Goal: Information Seeking & Learning: Check status

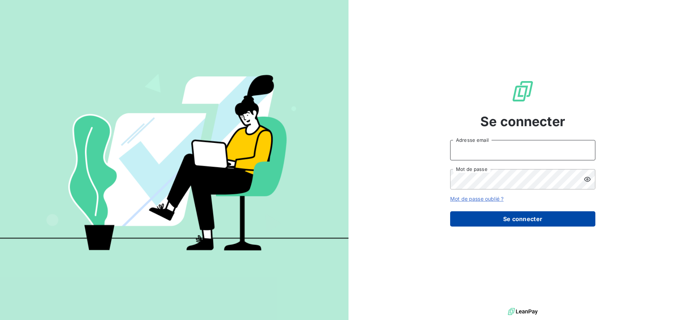
type input "[EMAIL_ADDRESS][DOMAIN_NAME]"
click at [490, 224] on button "Se connecter" at bounding box center [522, 218] width 145 height 15
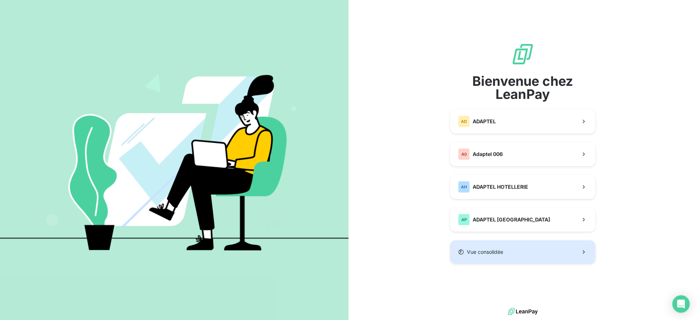
click at [495, 256] on button "Vue consolidée" at bounding box center [522, 251] width 145 height 23
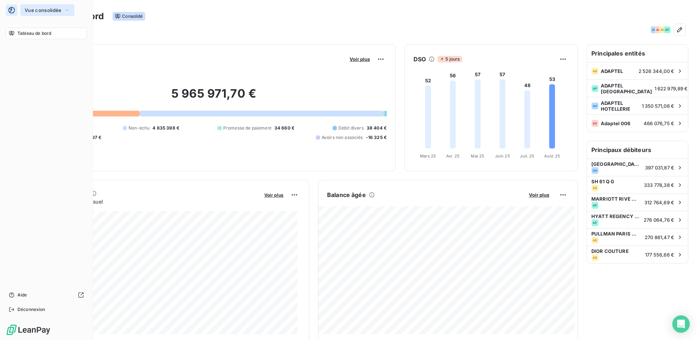
click at [41, 12] on span "Vue consolidée" at bounding box center [43, 10] width 37 height 6
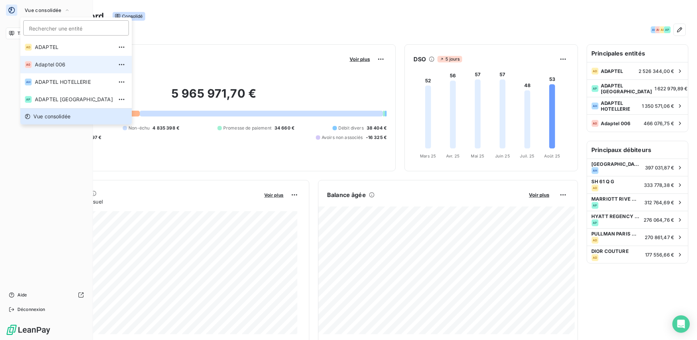
click at [55, 66] on span "Adaptel 006" at bounding box center [74, 64] width 78 height 7
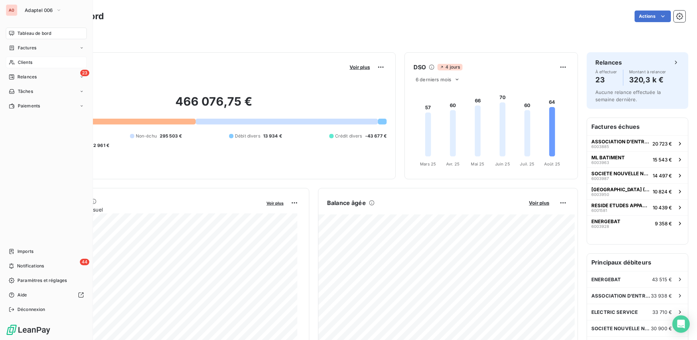
click at [8, 63] on div "Clients" at bounding box center [46, 63] width 81 height 12
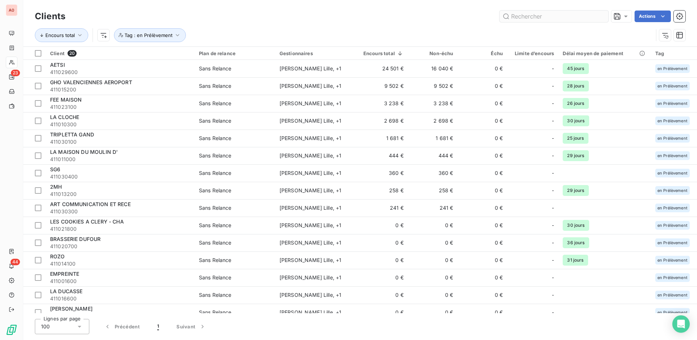
click at [526, 21] on input "text" at bounding box center [554, 17] width 109 height 12
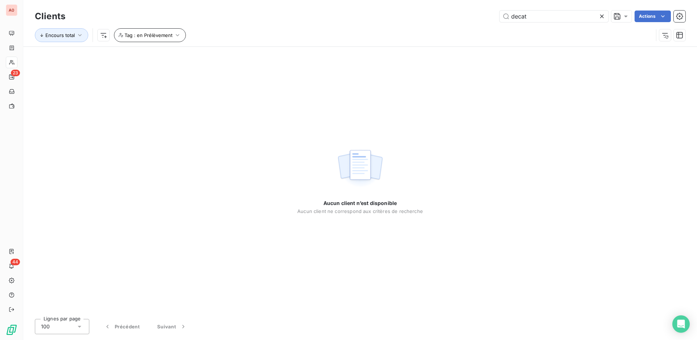
type input "decat"
click at [181, 36] on button "Tag : en Prélèvement" at bounding box center [150, 35] width 72 height 14
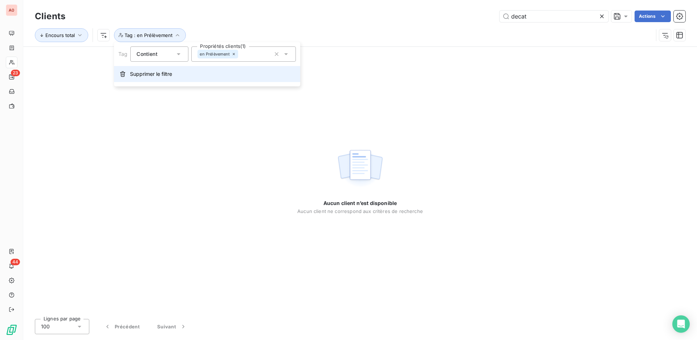
click at [162, 72] on span "Supprimer le filtre" at bounding box center [151, 73] width 42 height 7
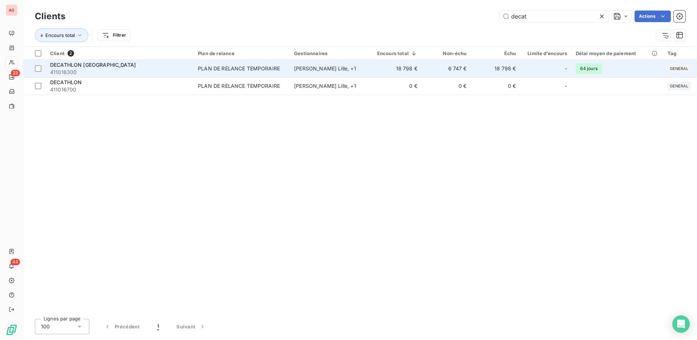
click at [276, 72] on td "PLAN DE RELANCE TEMPORAIRE" at bounding box center [242, 68] width 96 height 17
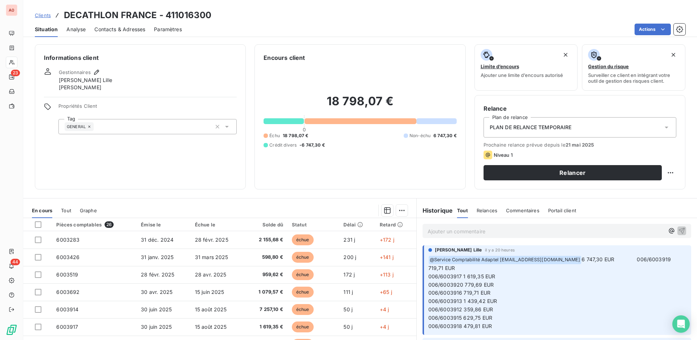
scroll to position [40, 0]
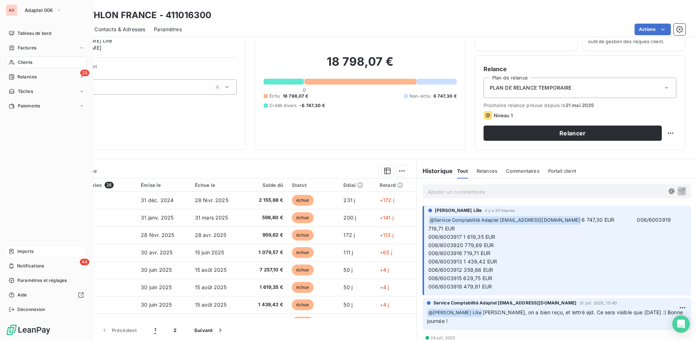
click at [25, 253] on span "Imports" at bounding box center [25, 251] width 16 height 7
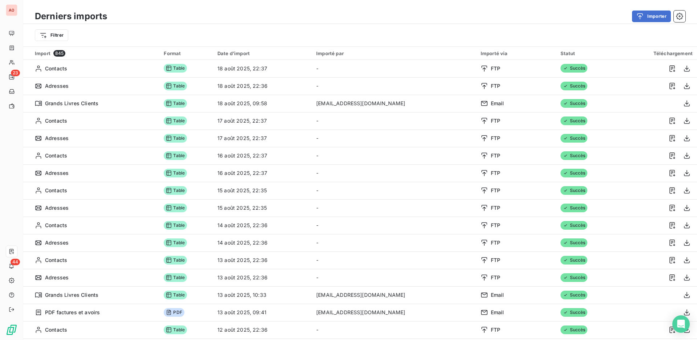
click at [148, 38] on div "Filtrer" at bounding box center [360, 35] width 651 height 14
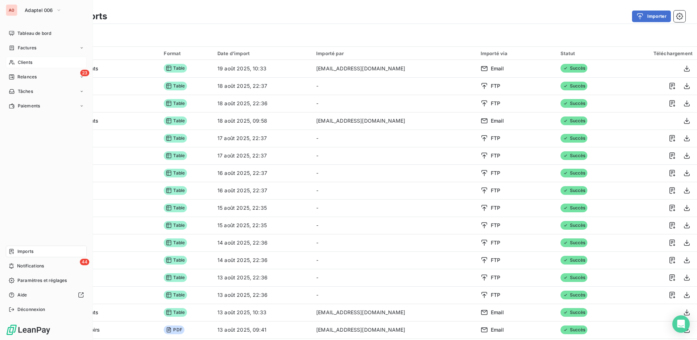
click at [25, 61] on span "Clients" at bounding box center [25, 62] width 15 height 7
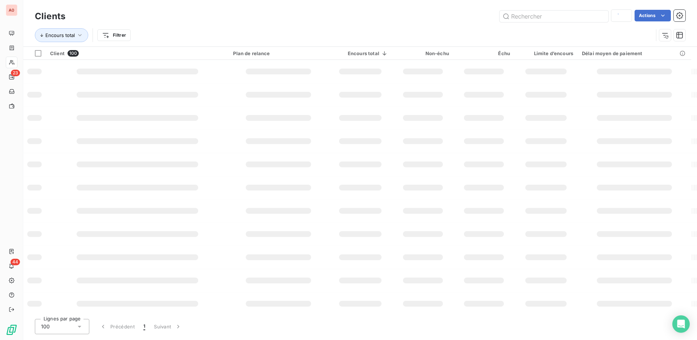
type input "decat"
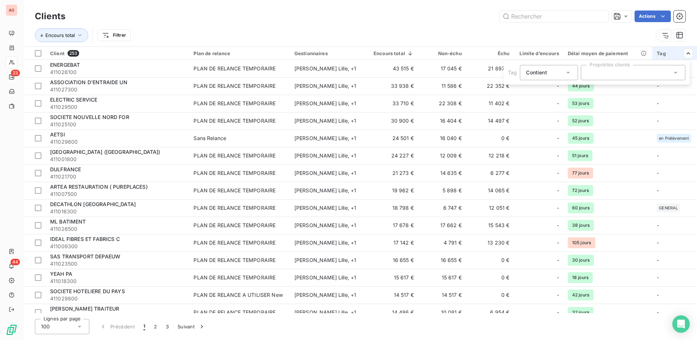
click at [644, 76] on div at bounding box center [633, 72] width 105 height 15
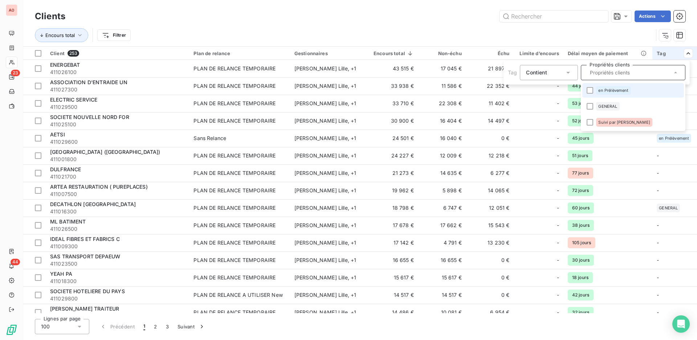
click at [619, 92] on span "en Prélèvement" at bounding box center [613, 90] width 30 height 4
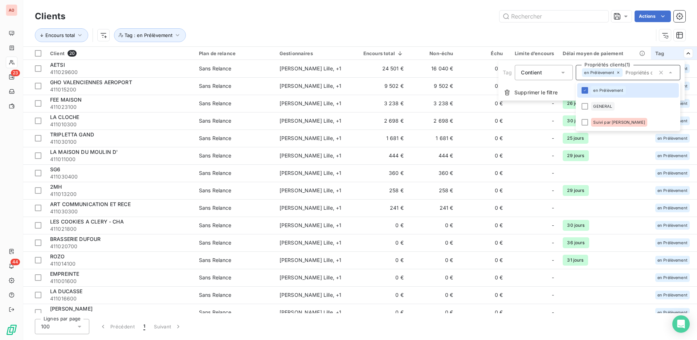
click at [582, 27] on html "A0 23 44 Clients Actions Encours total Tag : en Prélèvement Client 20 Plan de r…" at bounding box center [348, 170] width 697 height 340
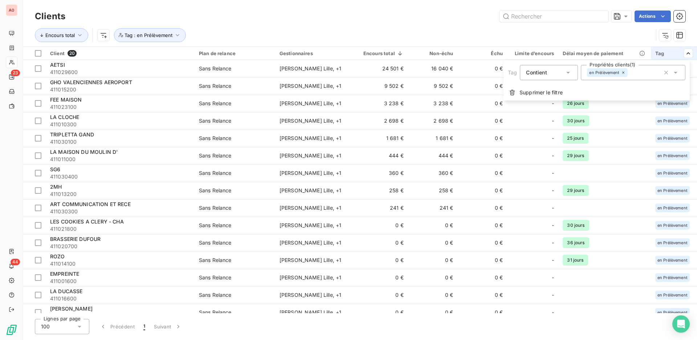
click at [622, 74] on icon at bounding box center [623, 72] width 4 height 4
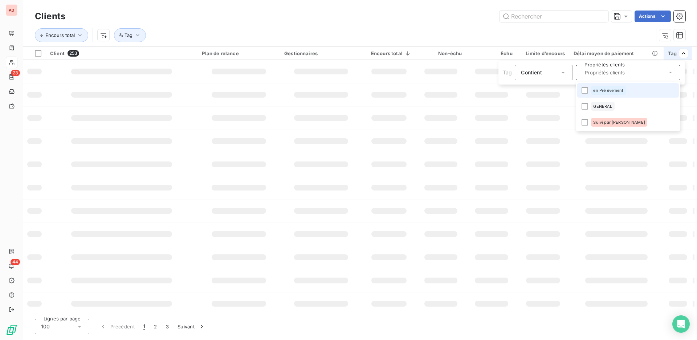
click at [577, 33] on html "A0 23 44 Clients Actions Encours total Tag Client 253 Plan de relance Gestionna…" at bounding box center [348, 170] width 697 height 340
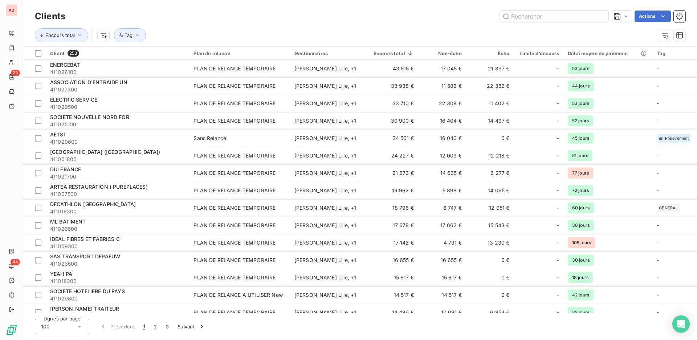
click at [395, 12] on div "Actions" at bounding box center [379, 17] width 611 height 12
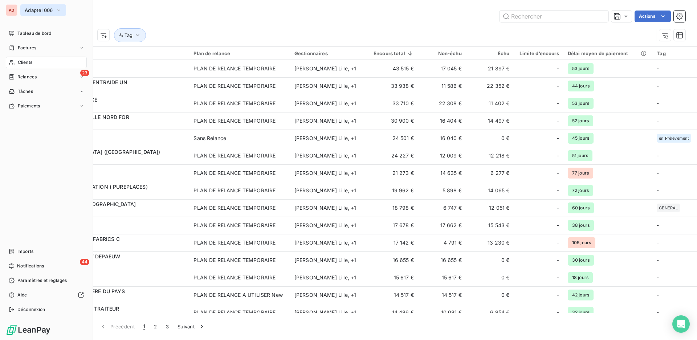
click at [37, 12] on span "Adaptel 006" at bounding box center [39, 10] width 28 height 6
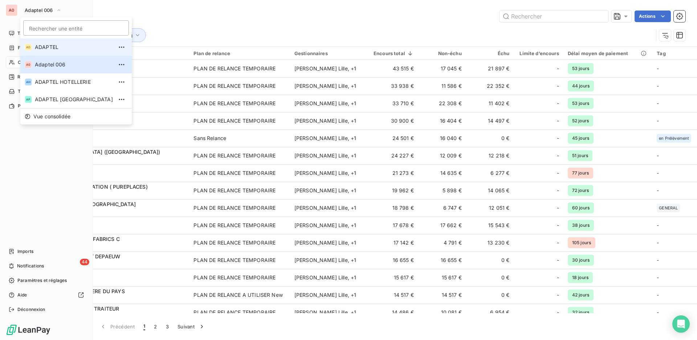
click at [60, 47] on span "ADAPTEL" at bounding box center [74, 47] width 78 height 7
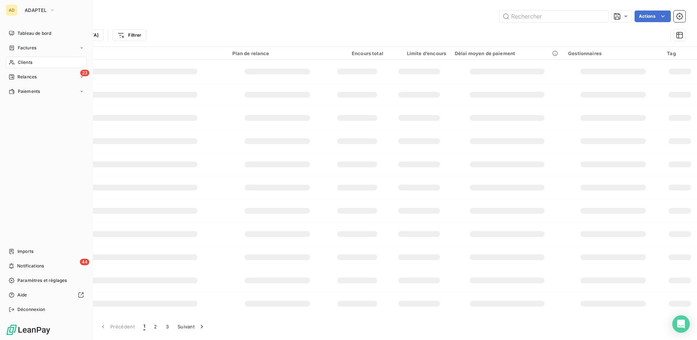
type input "louvre"
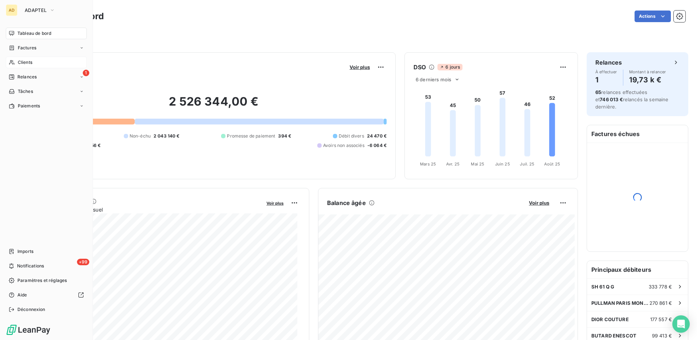
click at [30, 62] on span "Clients" at bounding box center [25, 62] width 15 height 7
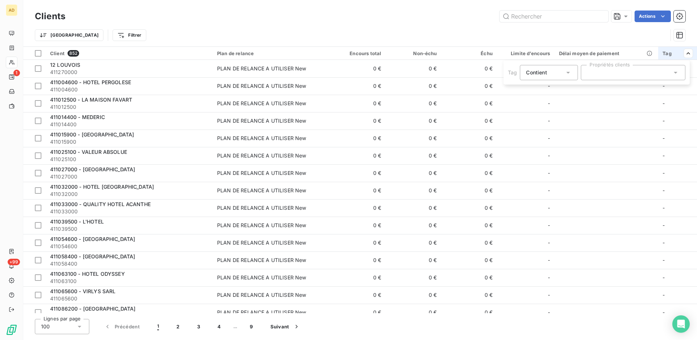
click at [655, 73] on div at bounding box center [633, 72] width 105 height 15
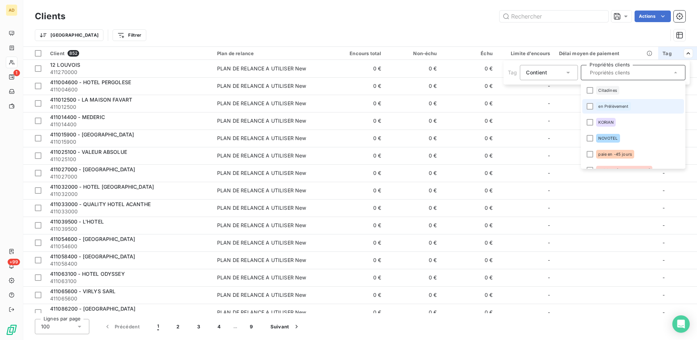
click at [605, 107] on span "en Prélèvement" at bounding box center [613, 106] width 30 height 4
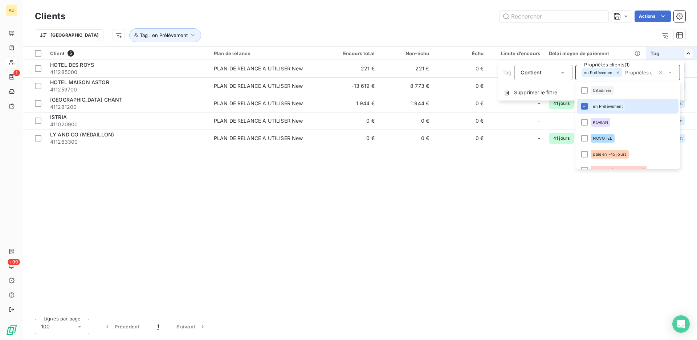
click at [393, 24] on html "AD 1 +99 Clients Actions Trier Tag : en Prélèvement Client 5 Plan de relance En…" at bounding box center [348, 170] width 697 height 340
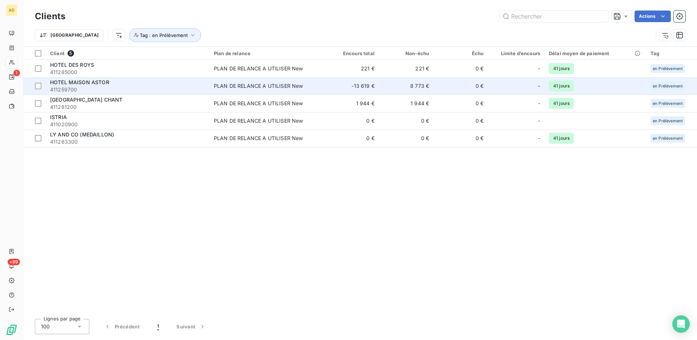
click at [127, 81] on div "HOTEL MAISON ASTOR" at bounding box center [127, 82] width 155 height 7
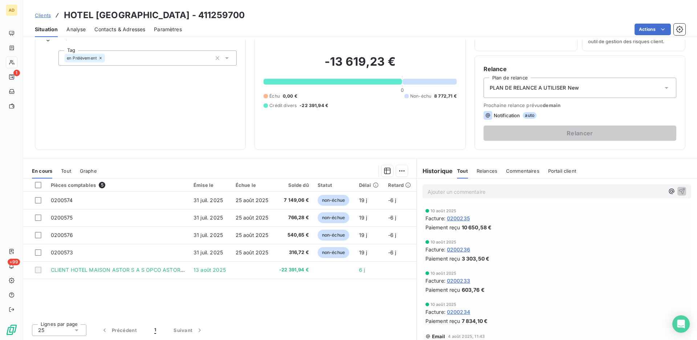
click at [41, 14] on span "Clients" at bounding box center [43, 15] width 16 height 6
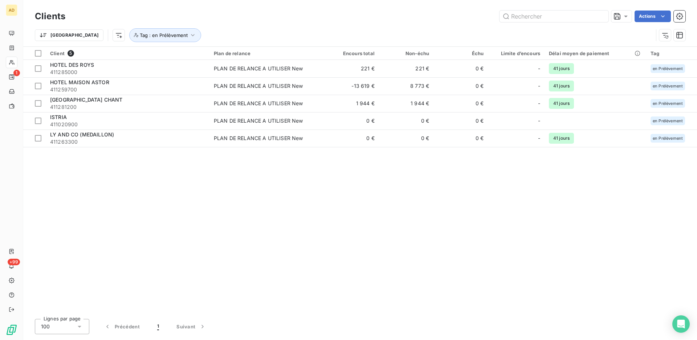
click at [692, 55] on html "AD 1 +99 Clients Actions Trier Tag : en Prélèvement Client 5 Plan de relance En…" at bounding box center [348, 170] width 697 height 340
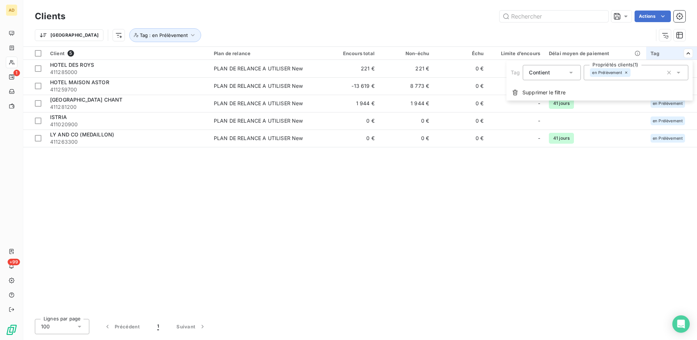
click at [631, 72] on input "text" at bounding box center [634, 72] width 6 height 7
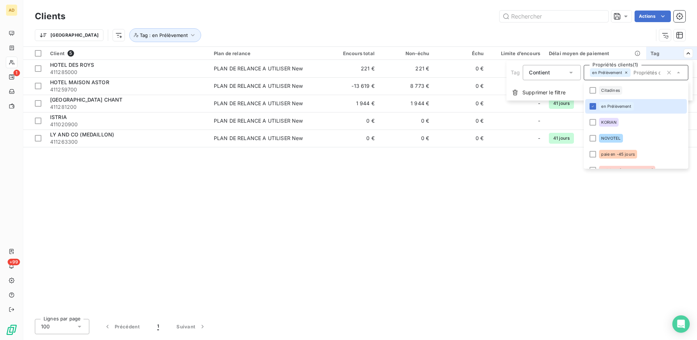
click at [627, 73] on icon at bounding box center [626, 72] width 4 height 4
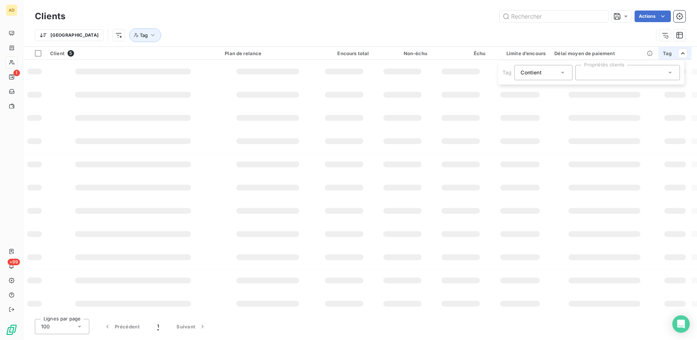
click at [524, 18] on html "AD 1 +99 Clients Actions Trier Tag Client 5 Plan de relance Encours total Non-é…" at bounding box center [348, 170] width 697 height 340
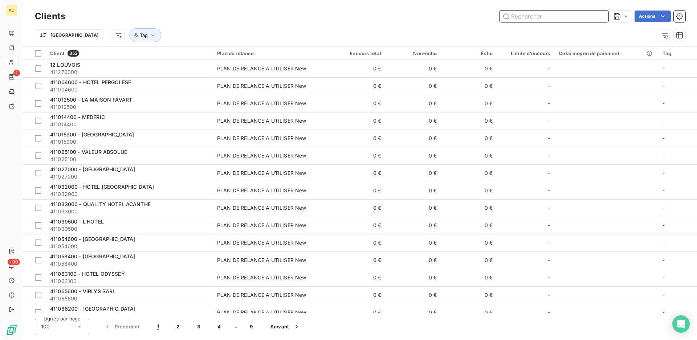
click at [521, 18] on input "text" at bounding box center [554, 17] width 109 height 12
click at [522, 18] on input "text" at bounding box center [554, 17] width 109 height 12
click at [527, 17] on input "text" at bounding box center [554, 17] width 109 height 12
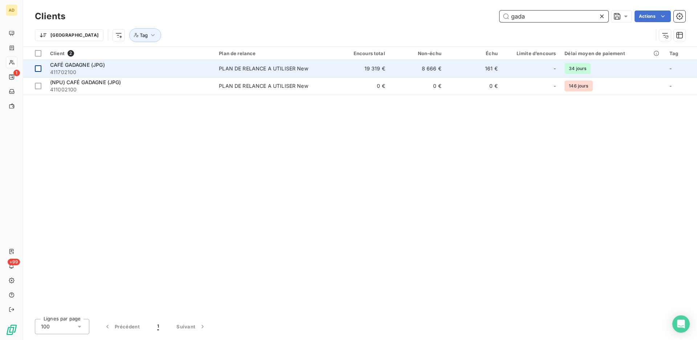
type input "gada"
click at [38, 68] on div at bounding box center [38, 68] width 7 height 7
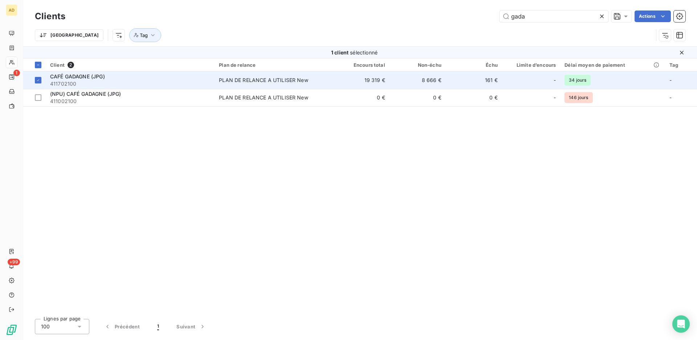
click at [184, 81] on span "411702100" at bounding box center [130, 83] width 160 height 7
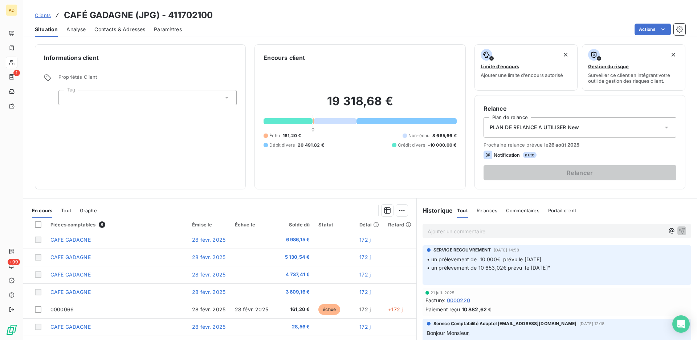
scroll to position [40, 0]
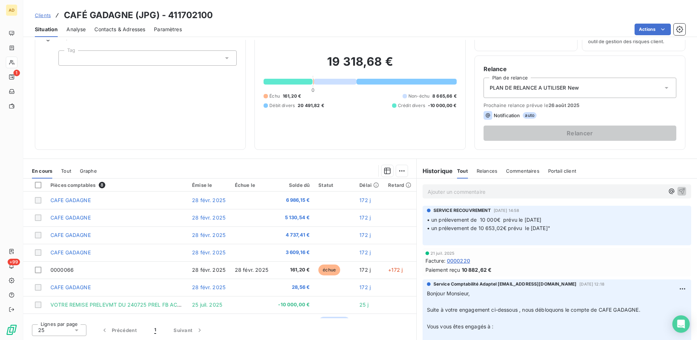
click at [210, 67] on div "Informations client Propriétés Client Tag" at bounding box center [140, 77] width 211 height 145
click at [220, 60] on div at bounding box center [147, 57] width 178 height 15
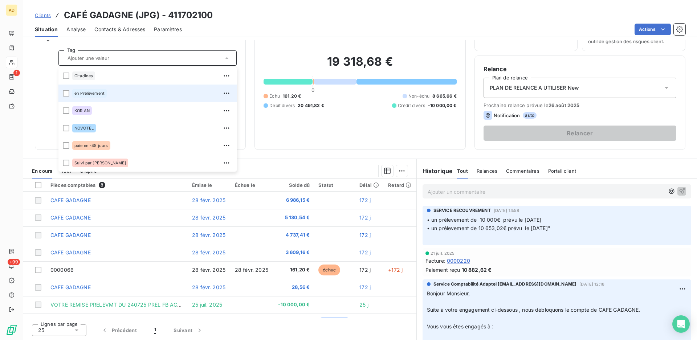
click at [90, 92] on span "en Prélèvement" at bounding box center [89, 93] width 30 height 4
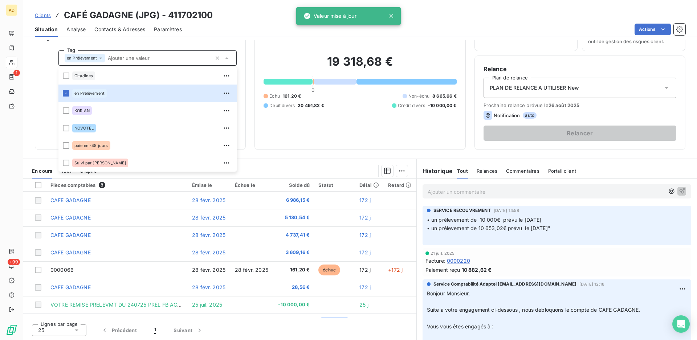
click at [46, 106] on div "Informations client Propriétés Client Tag en Prélèvement Citadines en Prélèveme…" at bounding box center [140, 77] width 211 height 145
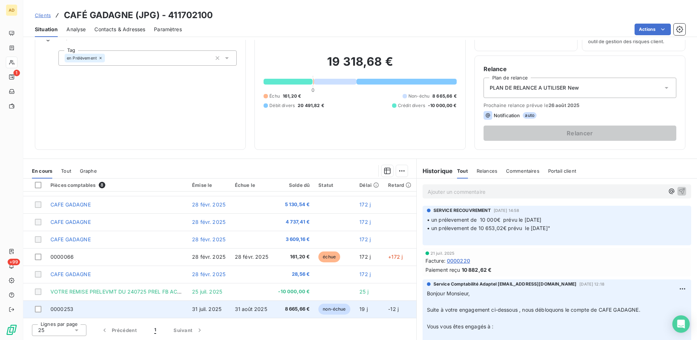
scroll to position [0, 0]
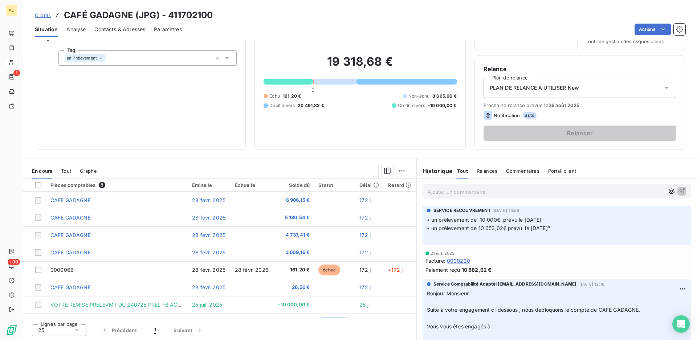
click at [46, 12] on span "Clients" at bounding box center [43, 15] width 16 height 6
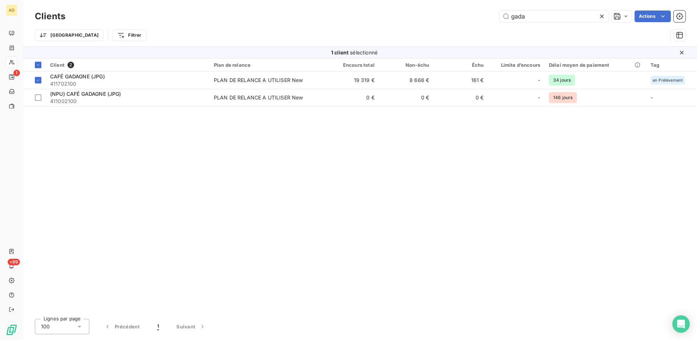
click at [602, 17] on icon at bounding box center [601, 16] width 7 height 7
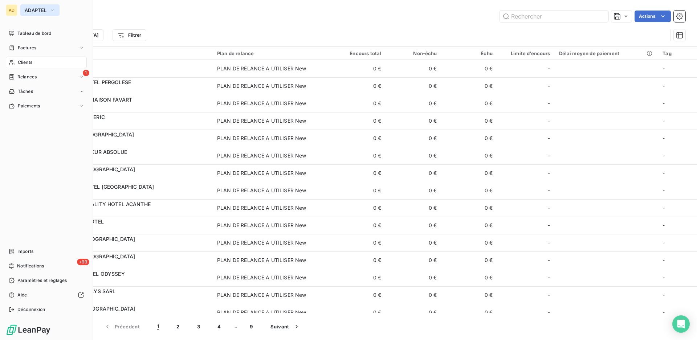
click at [32, 11] on span "ADAPTEL" at bounding box center [36, 10] width 22 height 6
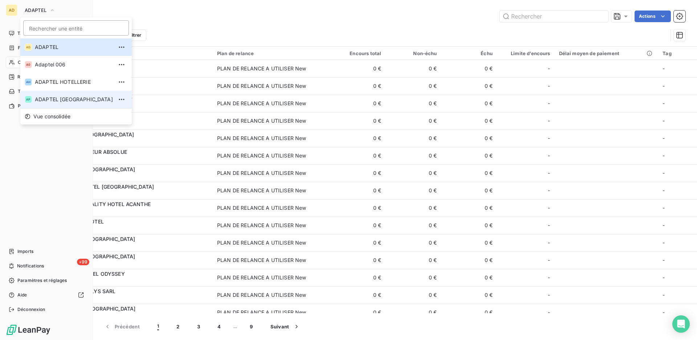
click at [56, 99] on span "ADAPTEL PARIS" at bounding box center [74, 99] width 78 height 7
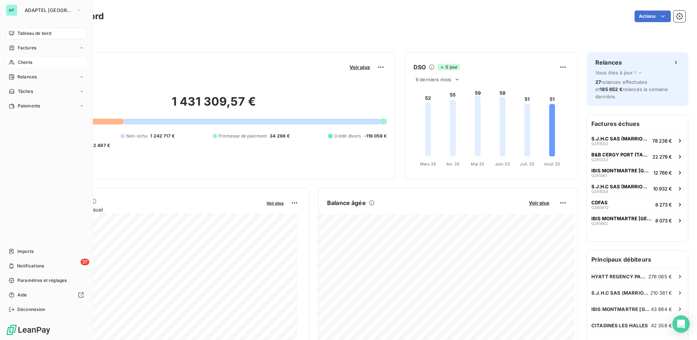
click at [29, 60] on span "Clients" at bounding box center [25, 62] width 15 height 7
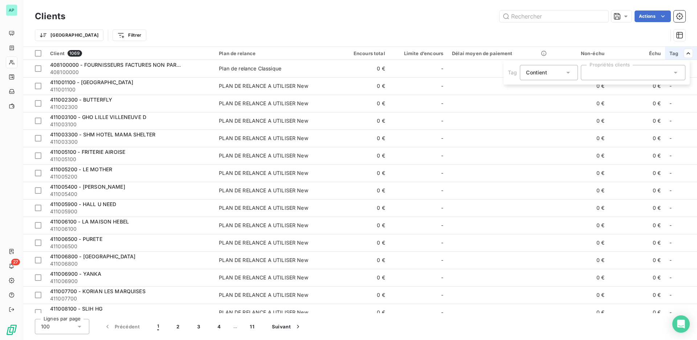
click at [644, 73] on div at bounding box center [633, 72] width 105 height 15
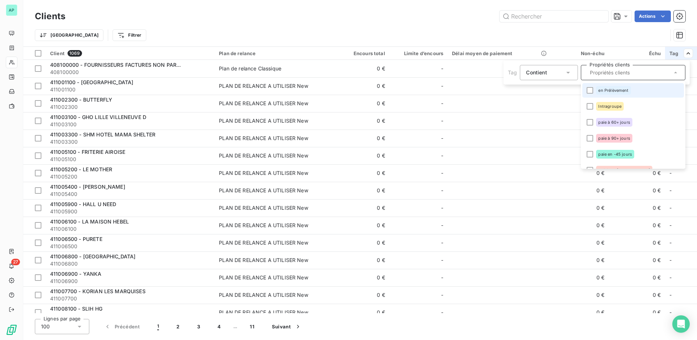
click at [619, 92] on span "en Prélèvement" at bounding box center [613, 90] width 30 height 4
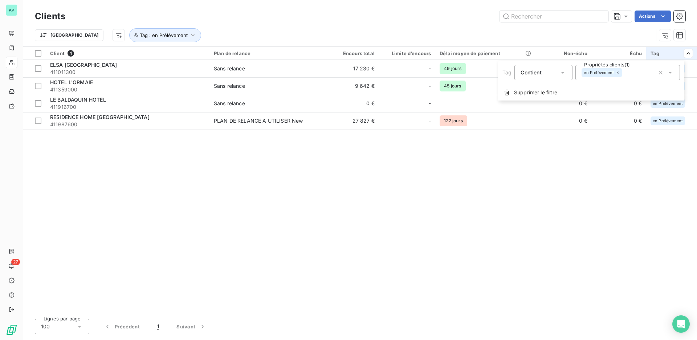
click at [457, 220] on html "AP 27 Clients Actions [GEOGRAPHIC_DATA] Tag : en Prélèvement Client 4 Plan de r…" at bounding box center [348, 170] width 697 height 340
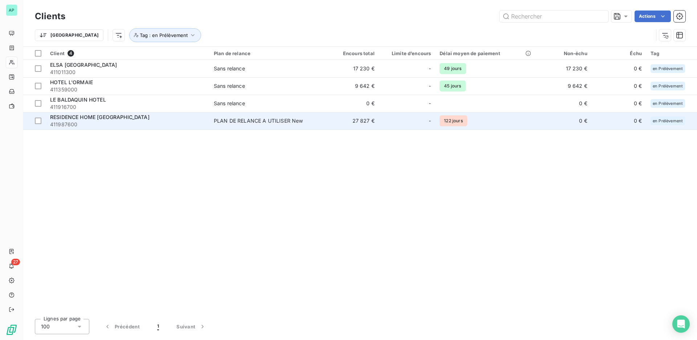
click at [280, 123] on div "PLAN DE RELANCE A UTILISER New" at bounding box center [258, 120] width 89 height 7
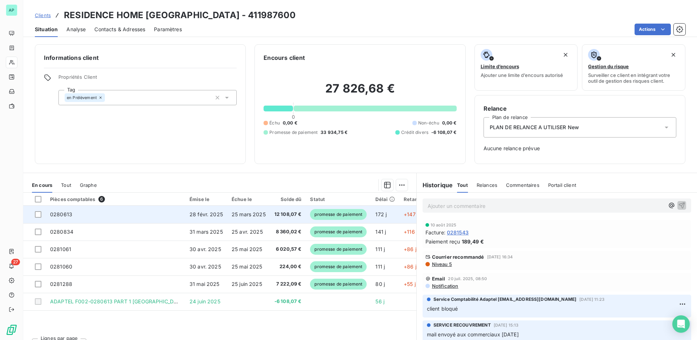
click at [340, 215] on span "promesse de paiement" at bounding box center [338, 214] width 57 height 11
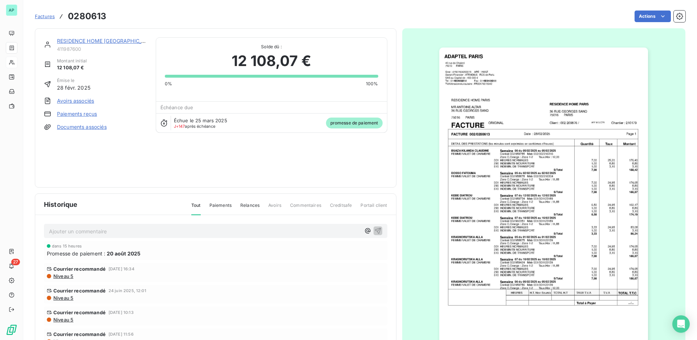
scroll to position [34, 0]
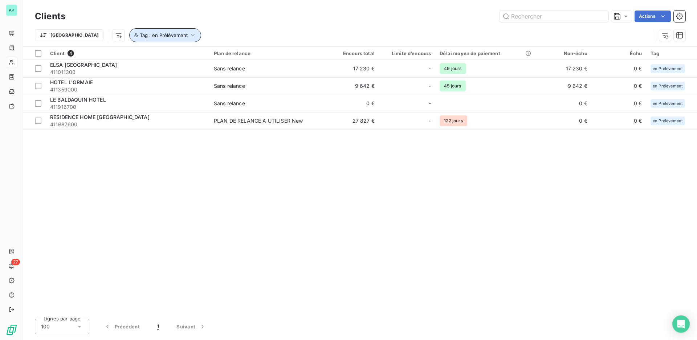
click at [189, 35] on icon "button" at bounding box center [192, 35] width 7 height 7
click at [210, 55] on icon at bounding box center [211, 54] width 2 height 2
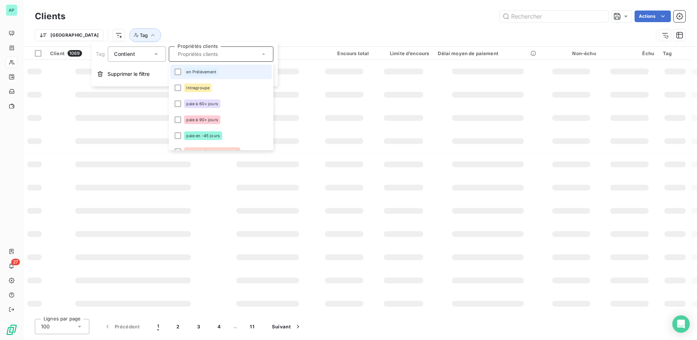
click at [220, 34] on div "Trier Tag" at bounding box center [344, 35] width 618 height 14
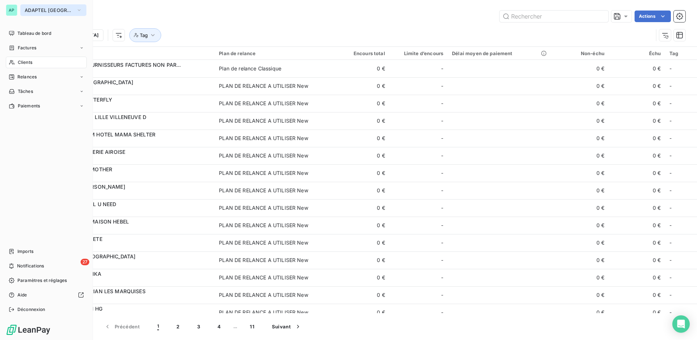
click at [31, 6] on button "ADAPTEL PARIS" at bounding box center [53, 10] width 66 height 12
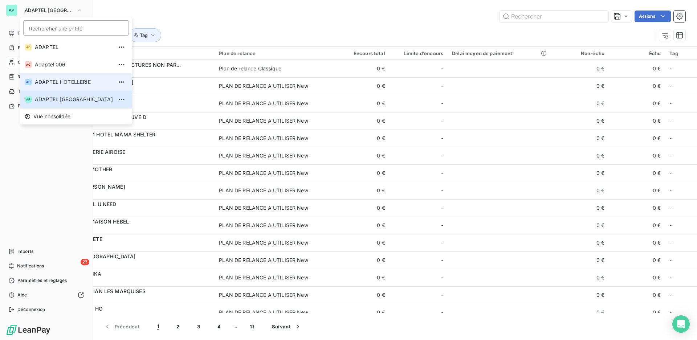
click at [45, 81] on span "ADAPTEL HOTELLERIE" at bounding box center [74, 81] width 78 height 7
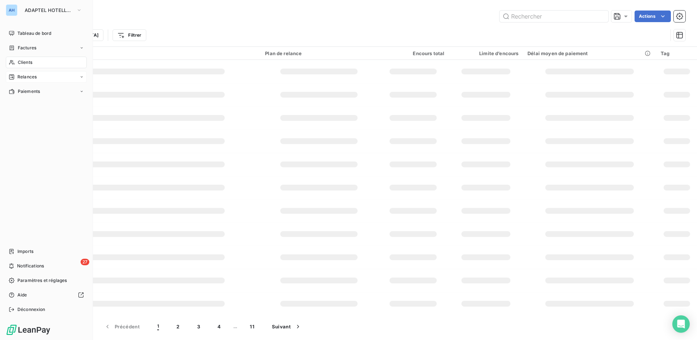
type input "ronceray"
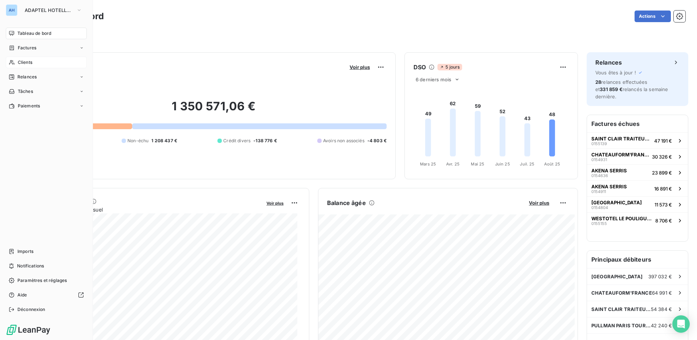
click at [25, 60] on span "Clients" at bounding box center [25, 62] width 15 height 7
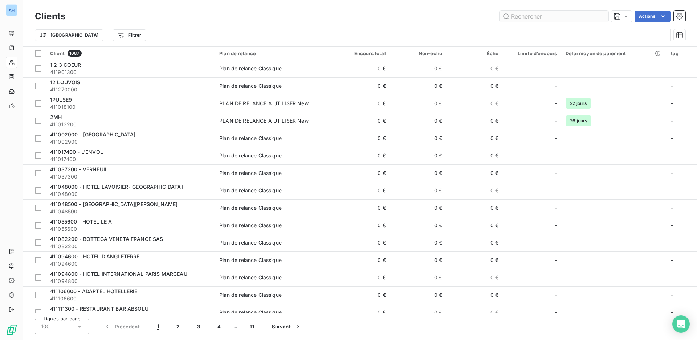
click at [520, 19] on input "text" at bounding box center [554, 17] width 109 height 12
click at [622, 78] on div at bounding box center [633, 72] width 105 height 15
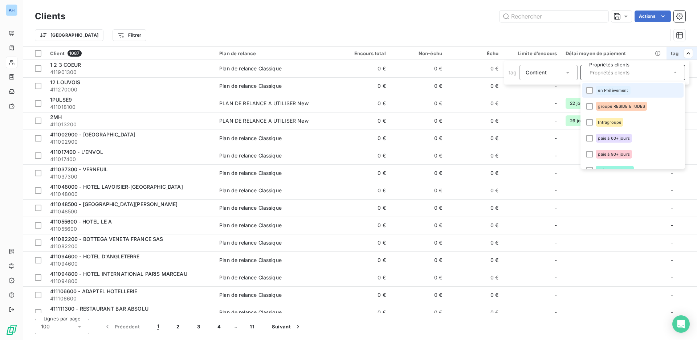
click at [616, 92] on span "en Prélèvement" at bounding box center [613, 90] width 30 height 4
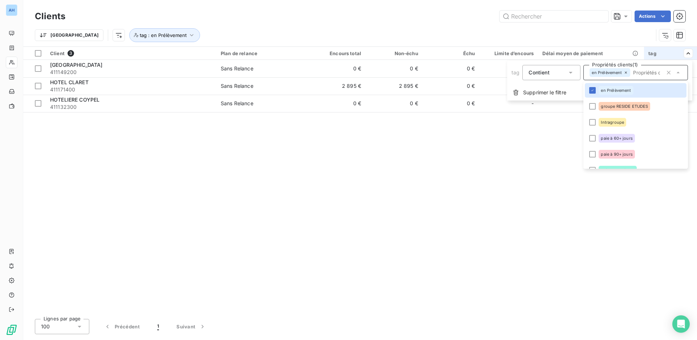
click at [200, 191] on html "AH Clients Actions Trier tag : en Prélèvement Client 3 Plan de relance Encours …" at bounding box center [348, 170] width 697 height 340
